Goal: Information Seeking & Learning: Check status

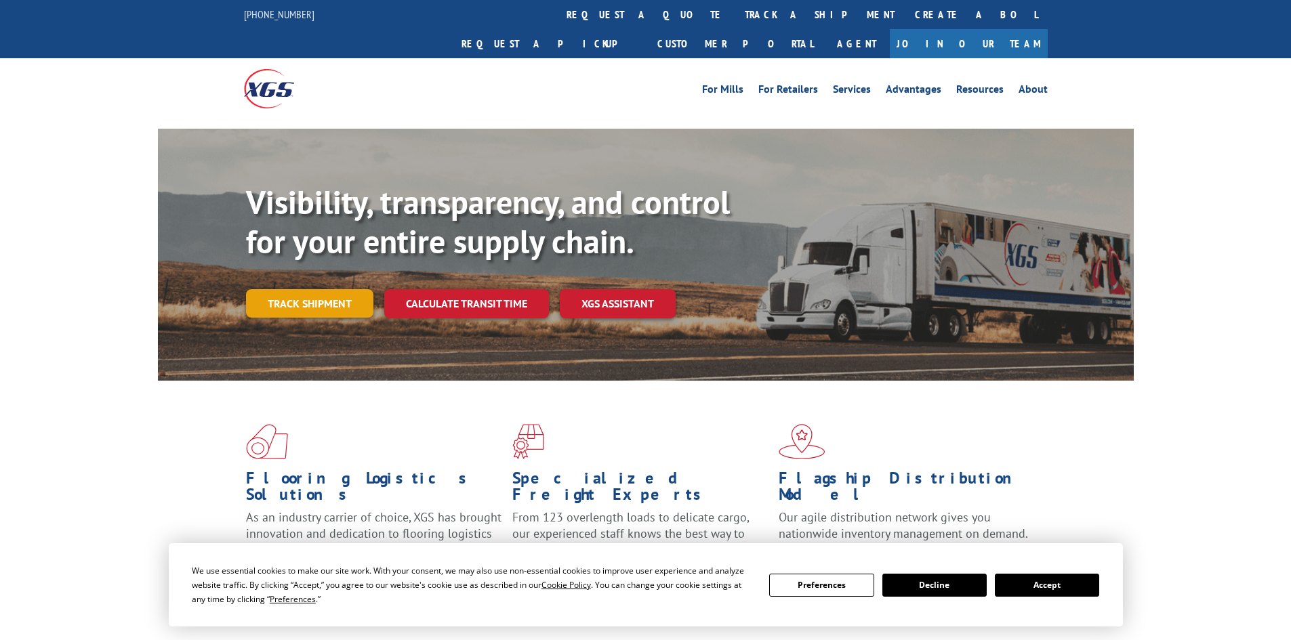
click at [287, 289] on link "Track shipment" at bounding box center [309, 303] width 127 height 28
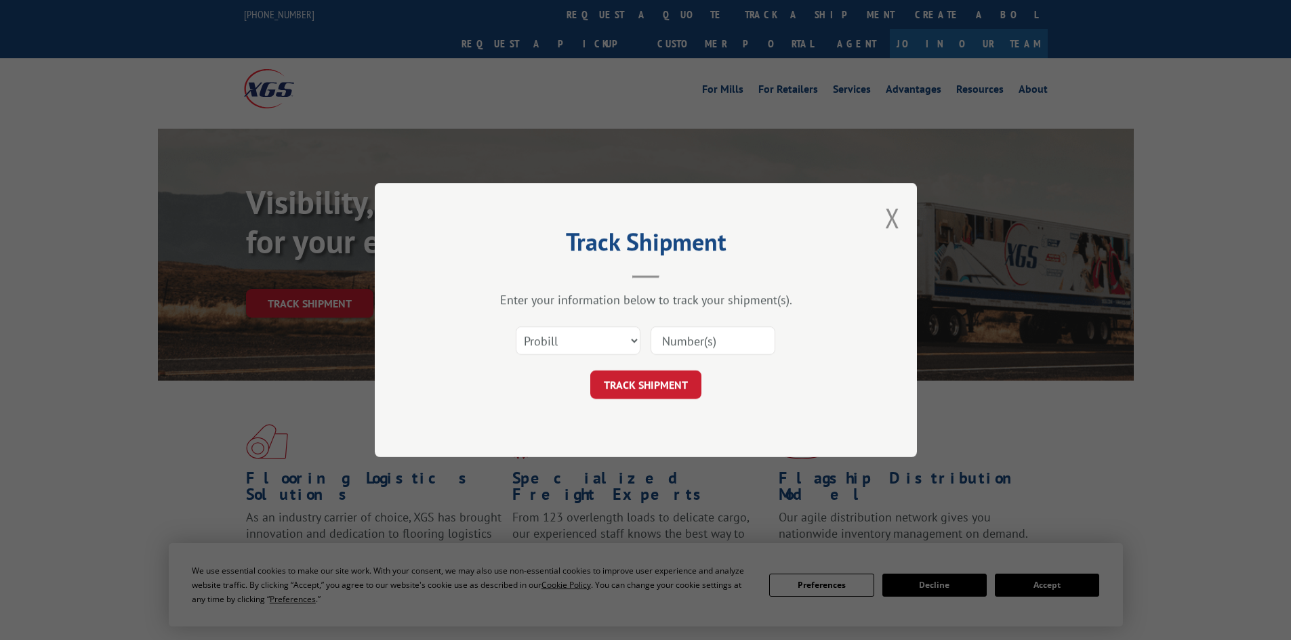
click at [678, 340] on input at bounding box center [713, 341] width 125 height 28
paste input "17516250"
type input "17516250"
click button "TRACK SHIPMENT" at bounding box center [645, 385] width 111 height 28
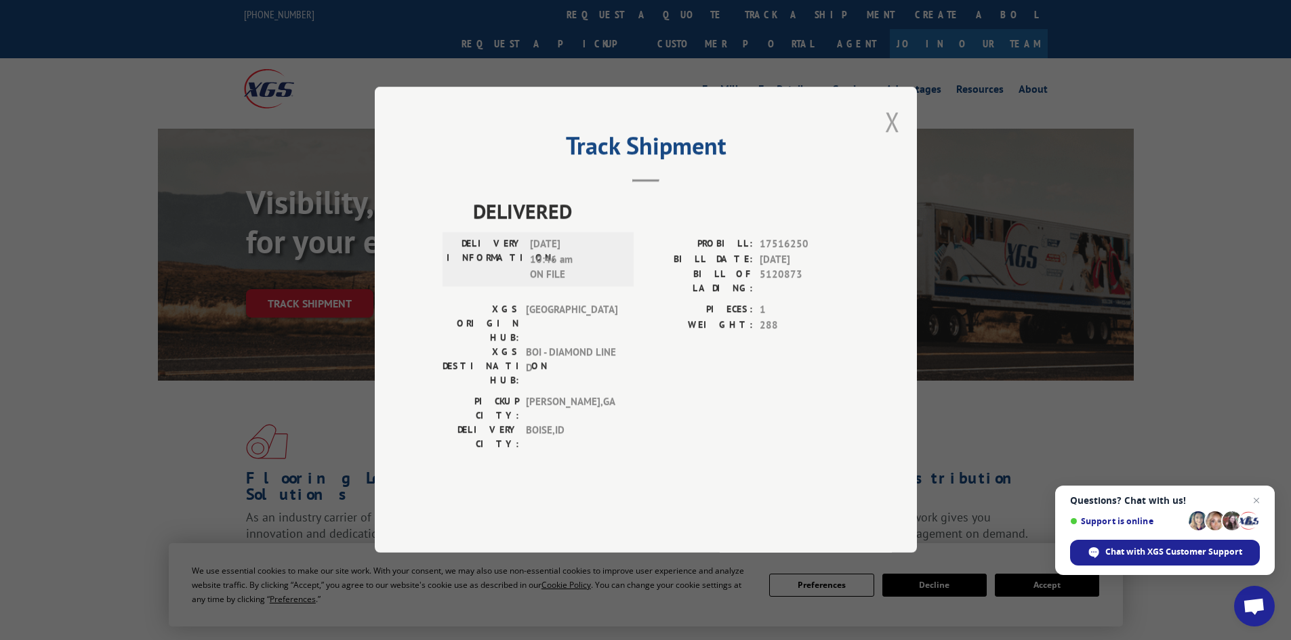
click at [897, 140] on button "Close modal" at bounding box center [892, 122] width 15 height 36
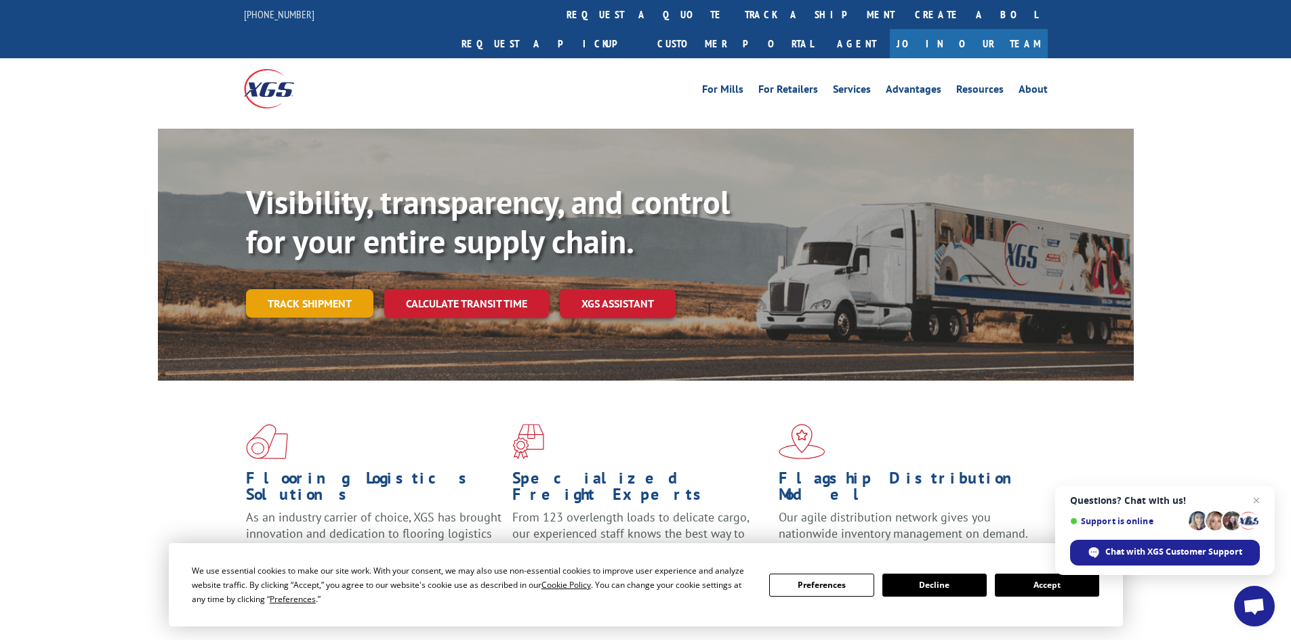
click at [334, 289] on link "Track shipment" at bounding box center [309, 303] width 127 height 28
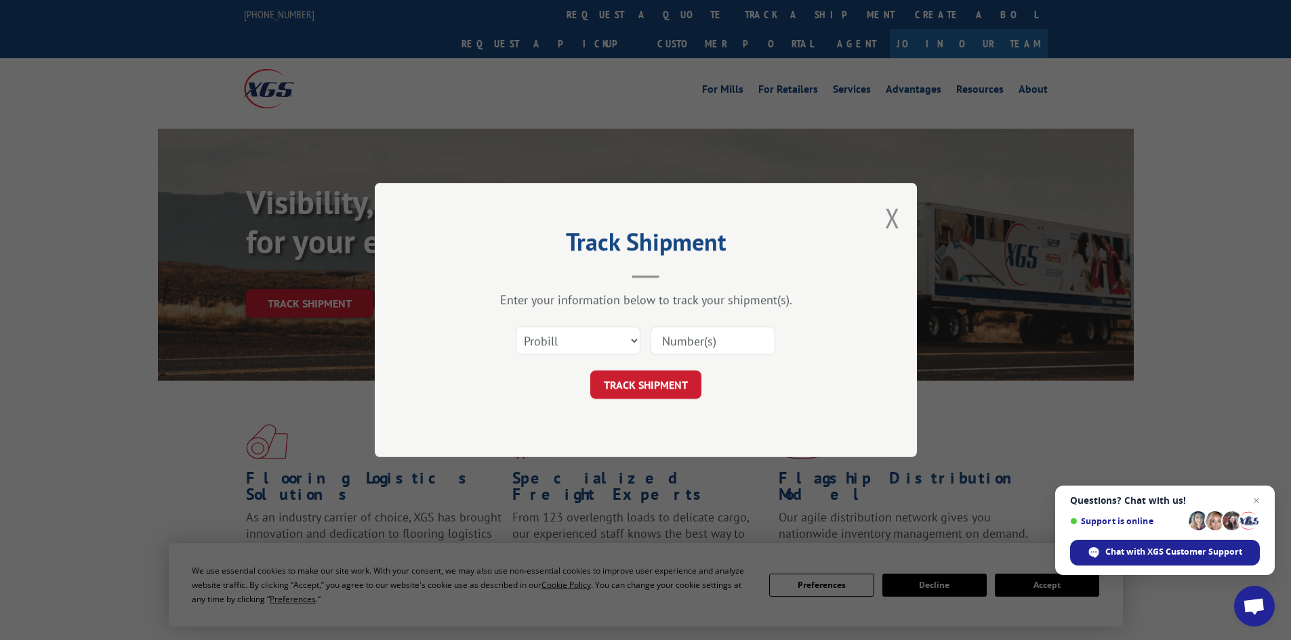
click at [693, 340] on input at bounding box center [713, 341] width 125 height 28
paste input "17095488"
type input "17095488"
click at [661, 390] on button "TRACK SHIPMENT" at bounding box center [645, 385] width 111 height 28
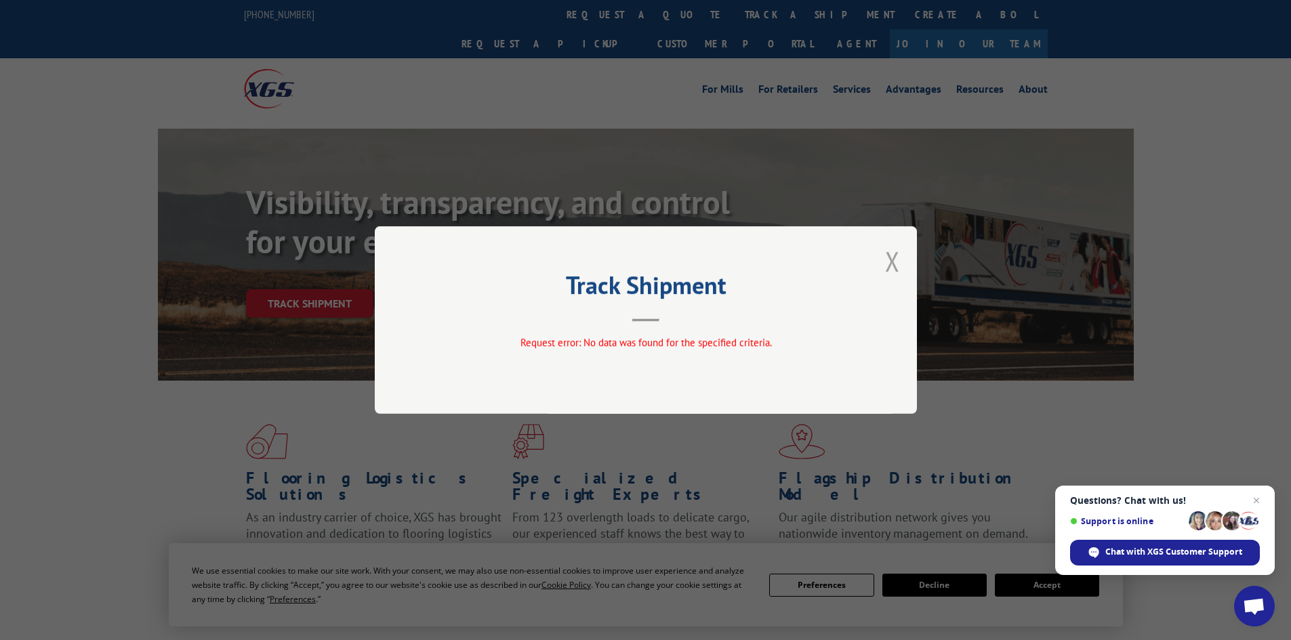
click at [897, 264] on button "Close modal" at bounding box center [892, 261] width 15 height 36
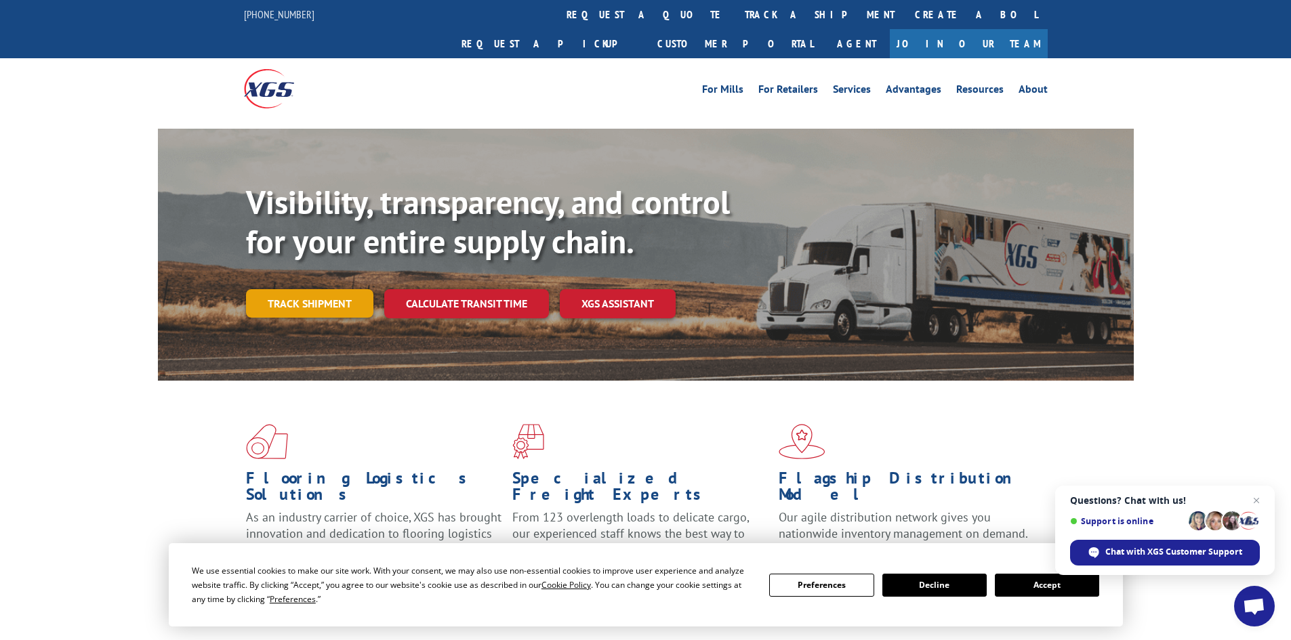
click at [293, 289] on link "Track shipment" at bounding box center [309, 303] width 127 height 28
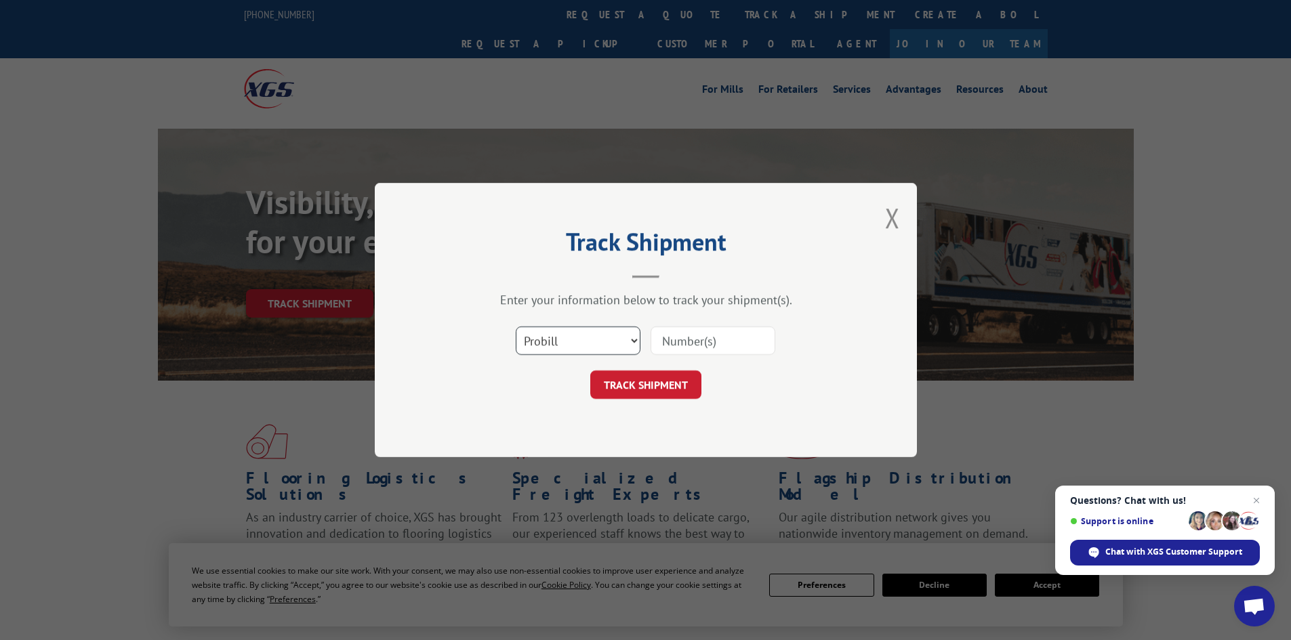
click at [628, 344] on select "Select category... Probill BOL PO" at bounding box center [578, 341] width 125 height 28
select select "bol"
click at [516, 327] on select "Select category... Probill BOL PO" at bounding box center [578, 341] width 125 height 28
click at [663, 342] on input at bounding box center [713, 341] width 125 height 28
paste input "17095488"
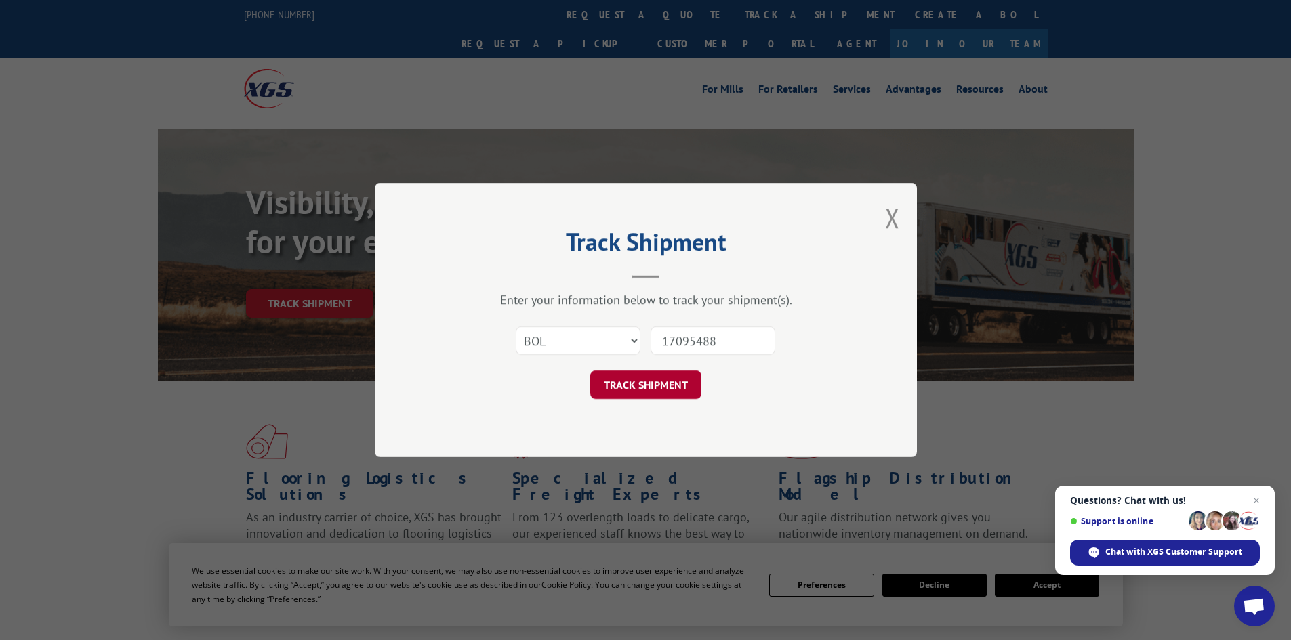
type input "17095488"
click at [666, 380] on button "TRACK SHIPMENT" at bounding box center [645, 385] width 111 height 28
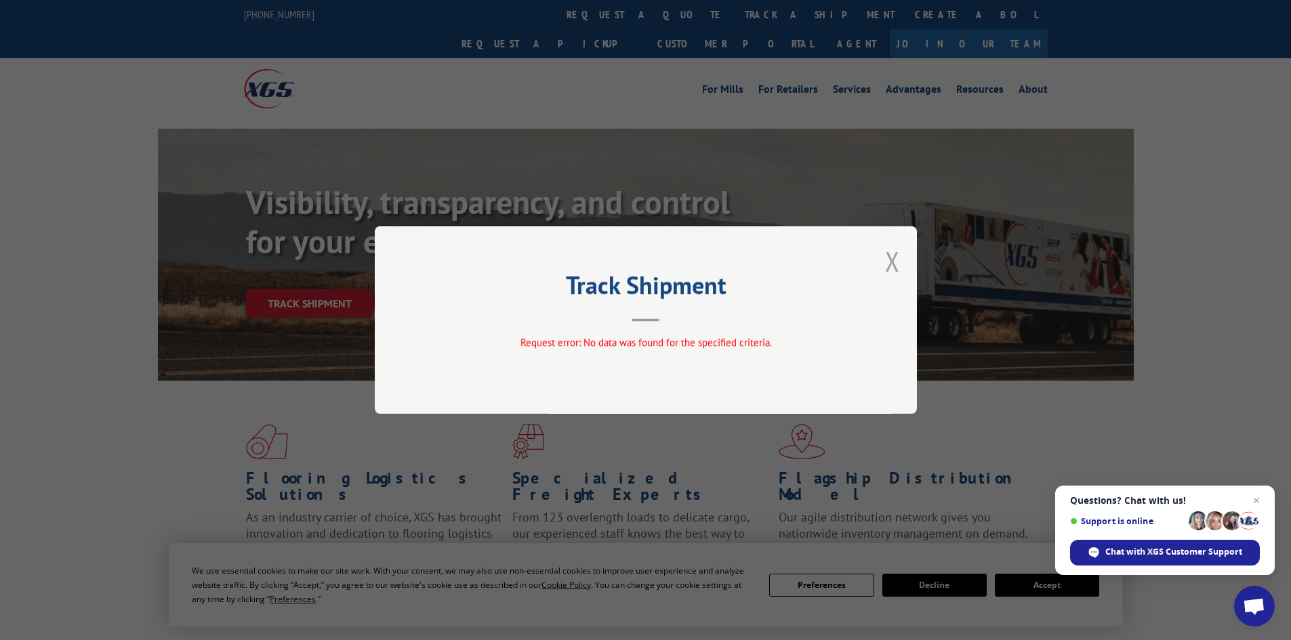
click at [892, 272] on button "Close modal" at bounding box center [892, 261] width 15 height 36
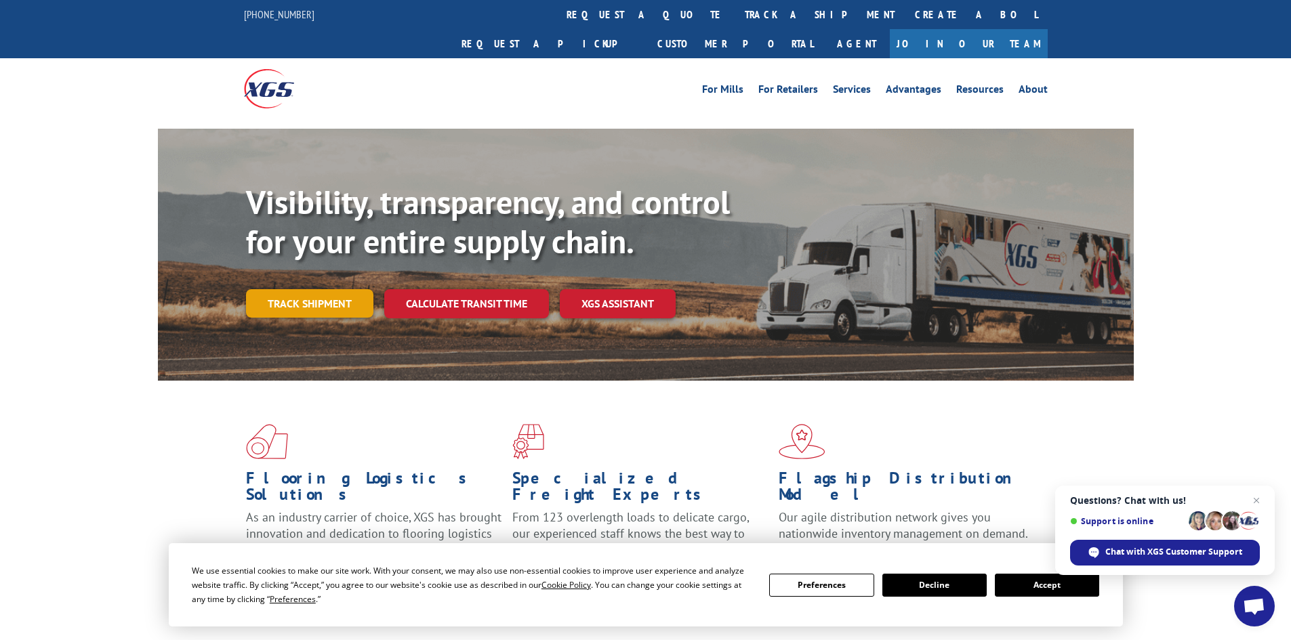
click at [295, 289] on link "Track shipment" at bounding box center [309, 303] width 127 height 28
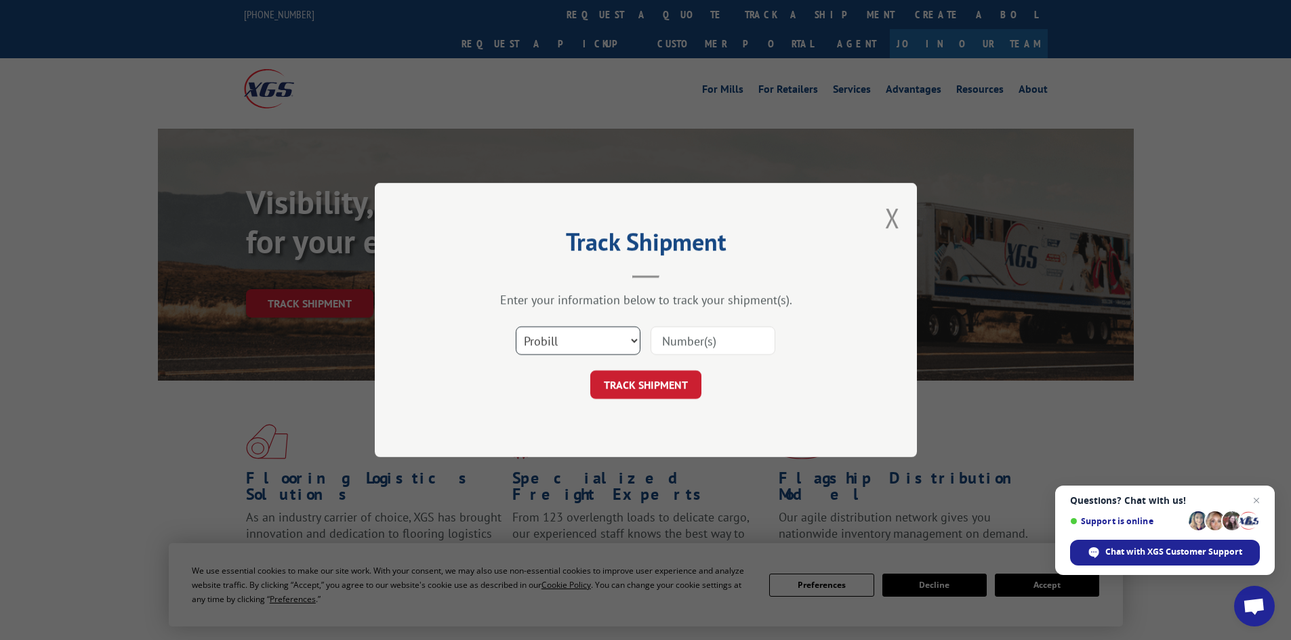
click at [632, 342] on select "Select category... Probill BOL PO" at bounding box center [578, 341] width 125 height 28
select select "bol"
click at [516, 327] on select "Select category... Probill BOL PO" at bounding box center [578, 341] width 125 height 28
click at [706, 338] on input at bounding box center [713, 341] width 125 height 28
paste input "17095488"
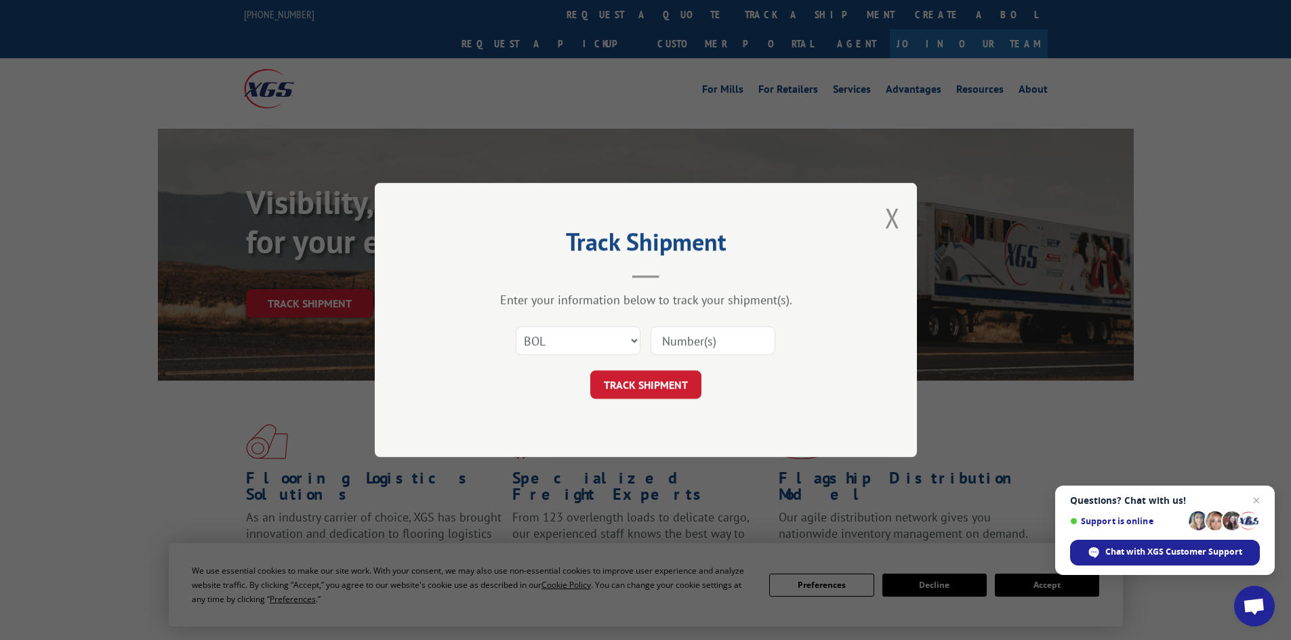
type input "17095488"
click button "TRACK SHIPMENT" at bounding box center [645, 385] width 111 height 28
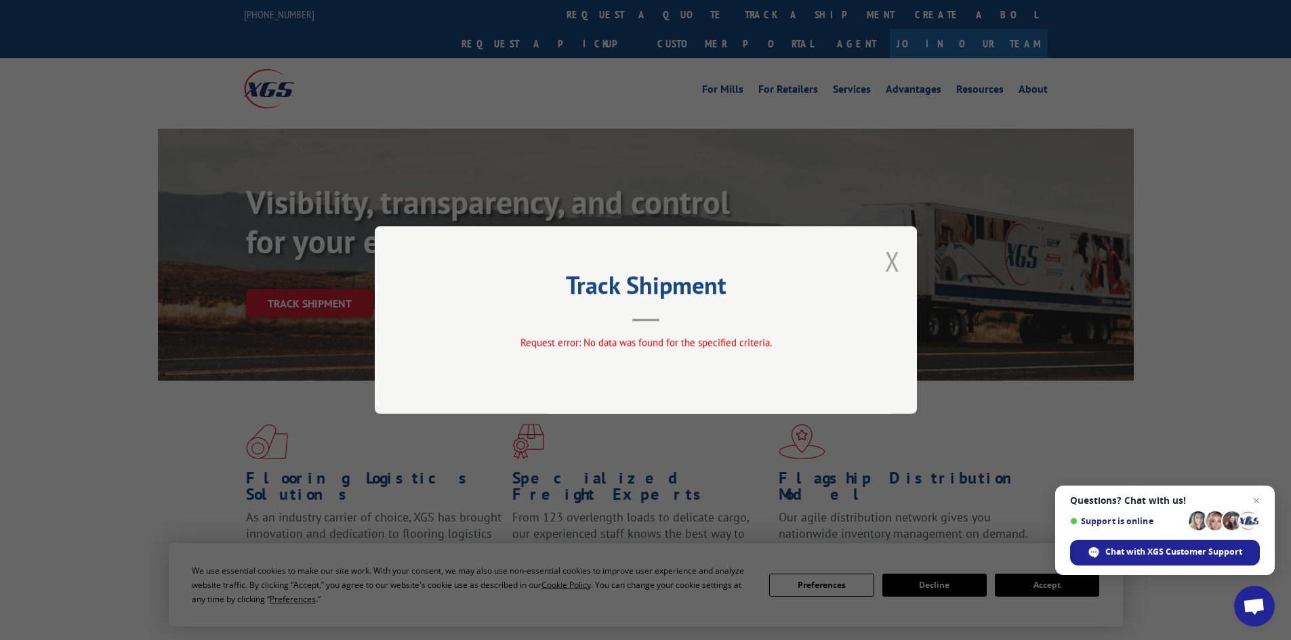
click at [888, 253] on button "Close modal" at bounding box center [892, 261] width 15 height 36
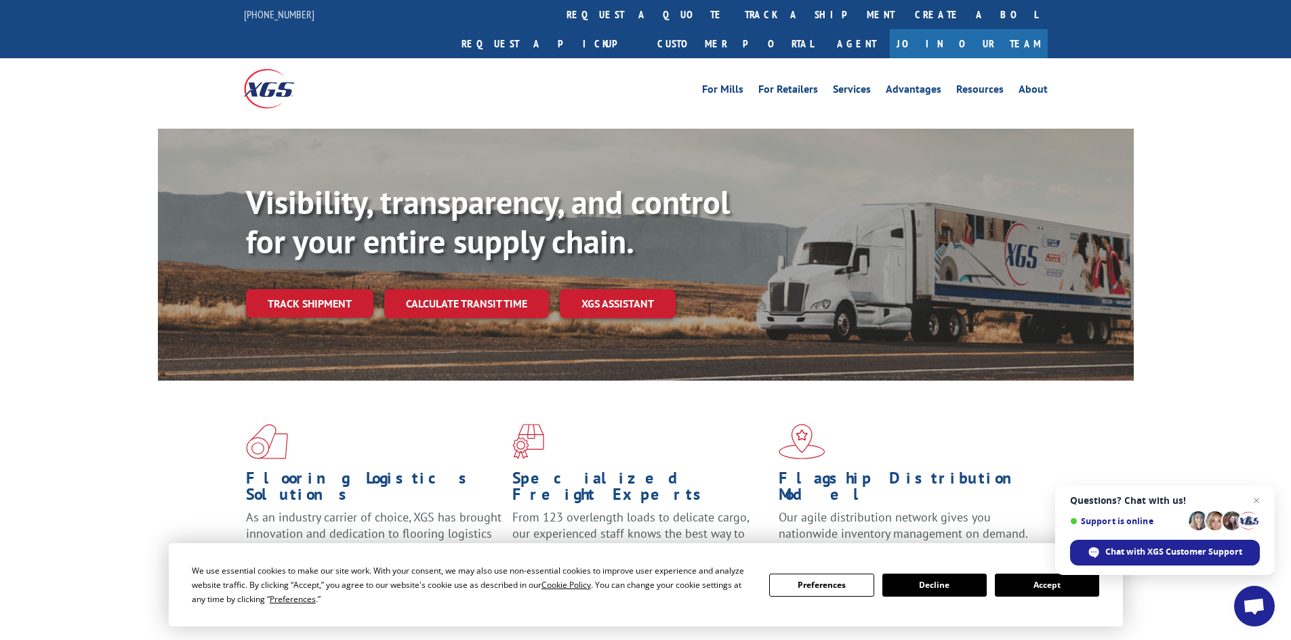
click at [325, 293] on div "Visibility, transparency, and control for your entire supply chain. Track shipm…" at bounding box center [690, 277] width 888 height 189
click at [325, 289] on link "Track shipment" at bounding box center [309, 303] width 127 height 28
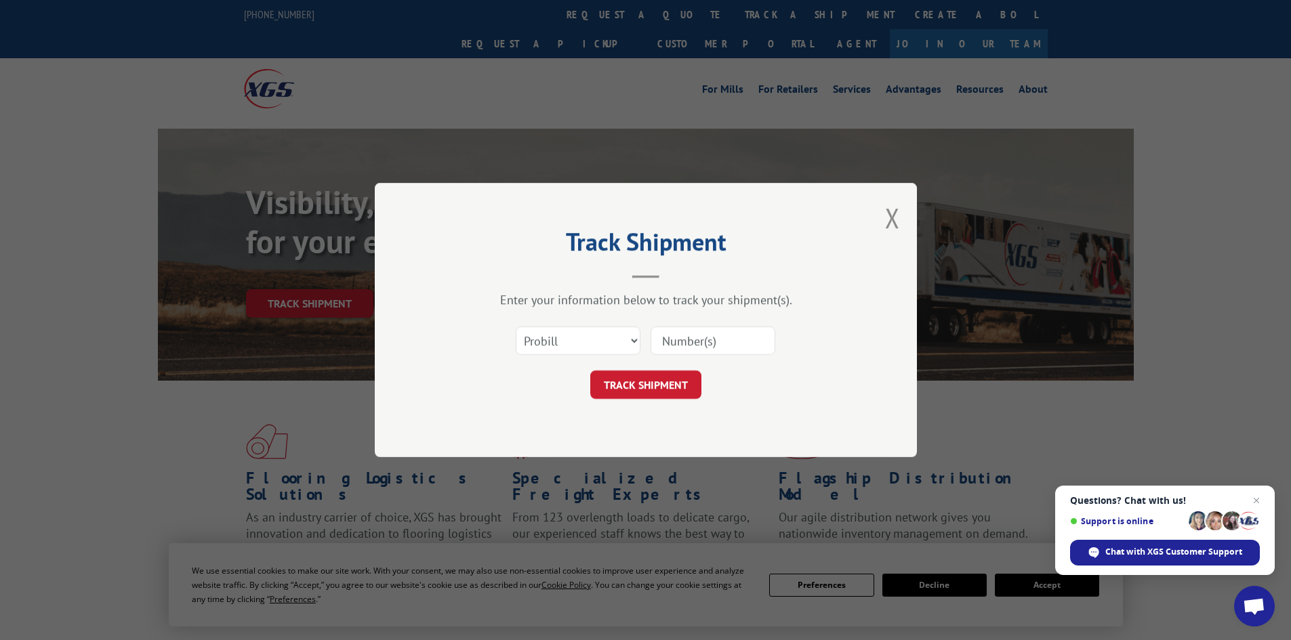
click at [671, 340] on input at bounding box center [713, 341] width 125 height 28
paste input "17095488"
type input "17095488"
click at [590, 371] on button "TRACK SHIPMENT" at bounding box center [645, 385] width 111 height 28
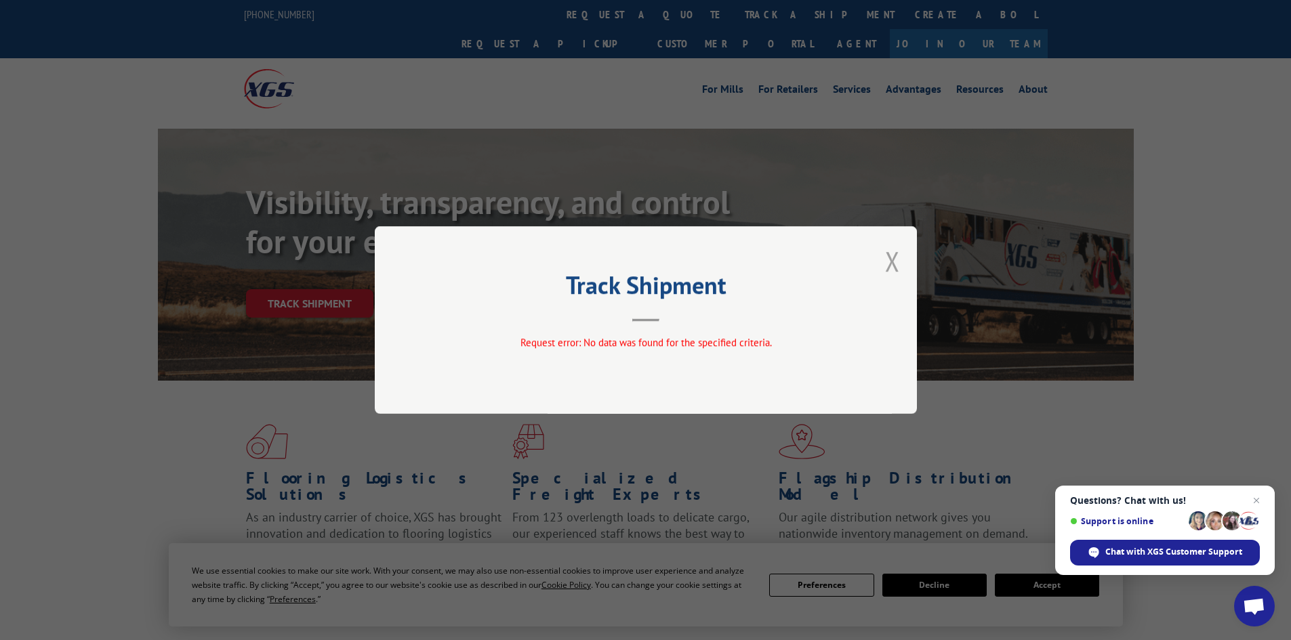
click at [898, 262] on button "Close modal" at bounding box center [892, 261] width 15 height 36
